Goal: Information Seeking & Learning: Learn about a topic

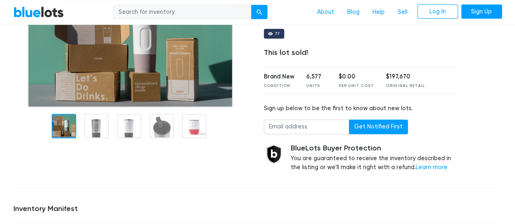
scroll to position [54, 0]
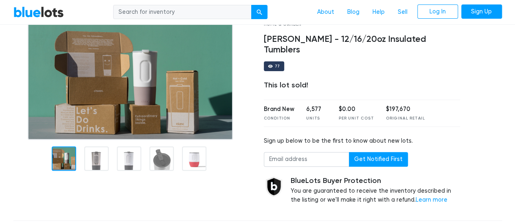
click at [124, 67] on img at bounding box center [130, 81] width 205 height 118
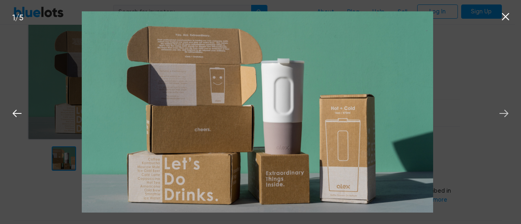
click at [505, 116] on icon at bounding box center [504, 113] width 12 height 12
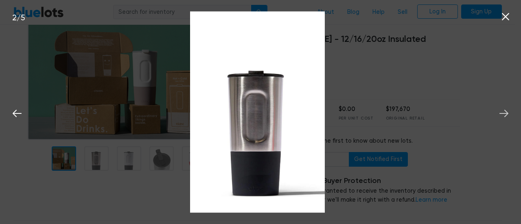
click at [505, 116] on icon at bounding box center [504, 113] width 12 height 12
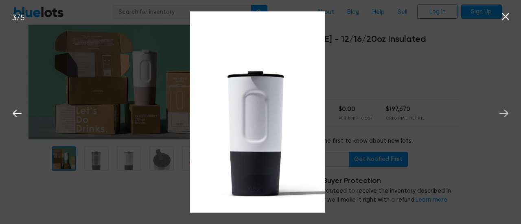
click at [505, 116] on icon at bounding box center [504, 113] width 12 height 12
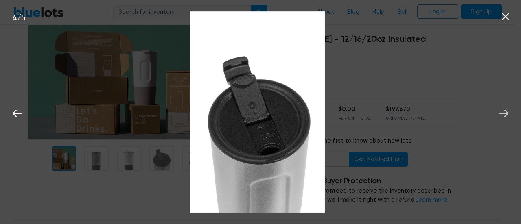
click at [505, 116] on icon at bounding box center [504, 113] width 12 height 12
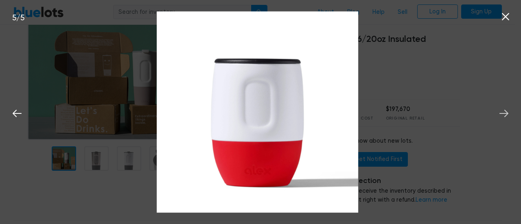
click at [502, 114] on icon at bounding box center [503, 113] width 9 height 7
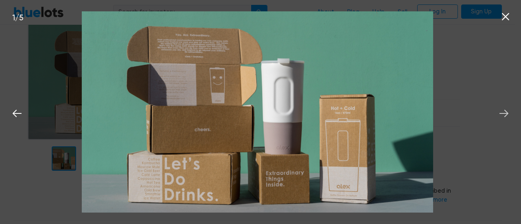
click at [502, 114] on icon at bounding box center [503, 113] width 9 height 7
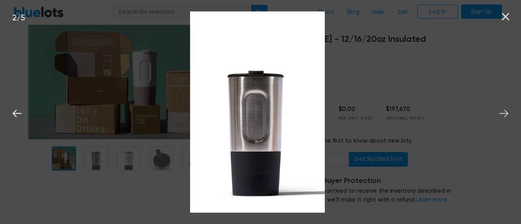
click at [502, 114] on icon at bounding box center [503, 113] width 9 height 7
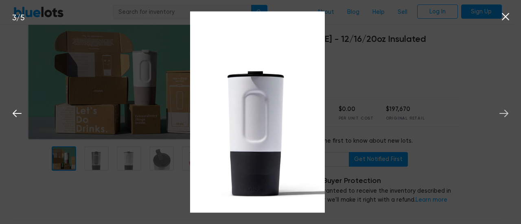
click at [502, 114] on icon at bounding box center [503, 113] width 9 height 7
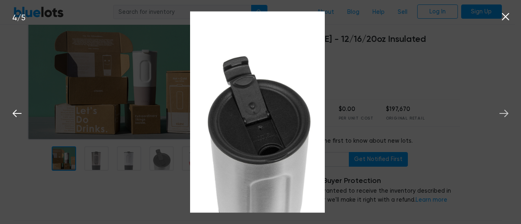
click at [502, 114] on icon at bounding box center [503, 113] width 9 height 7
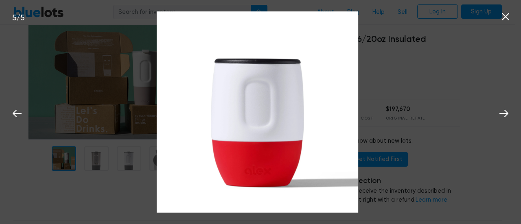
click at [402, 82] on div "5 / 5" at bounding box center [260, 112] width 521 height 224
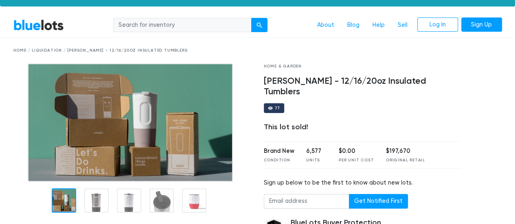
scroll to position [11, 0]
